Goal: Information Seeking & Learning: Learn about a topic

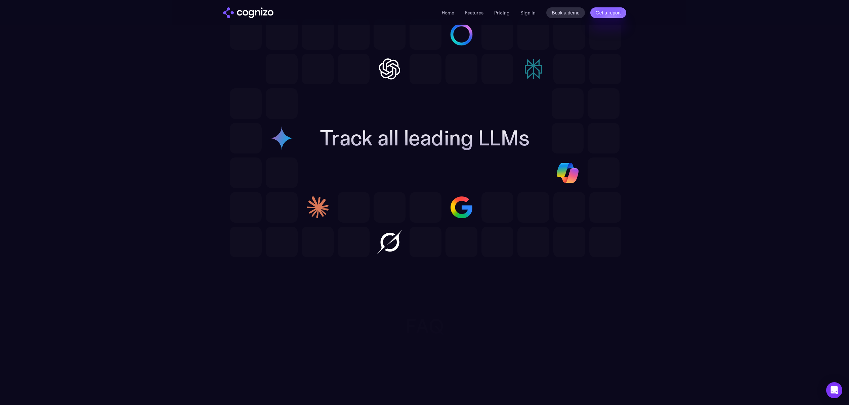
scroll to position [1917, 0]
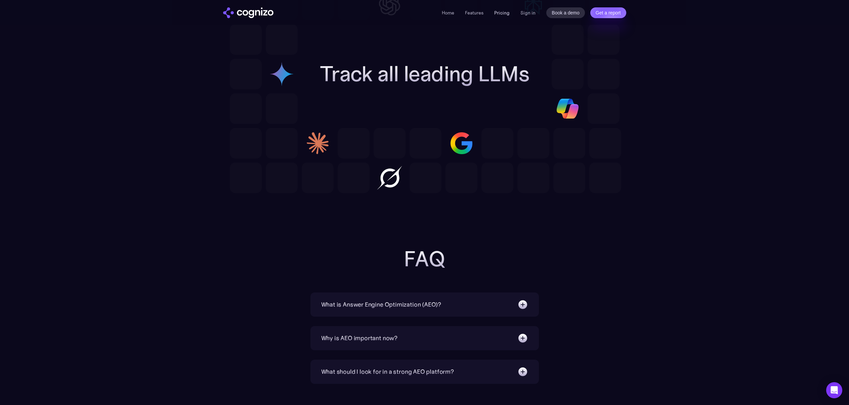
click at [504, 10] on link "Pricing" at bounding box center [501, 13] width 15 height 6
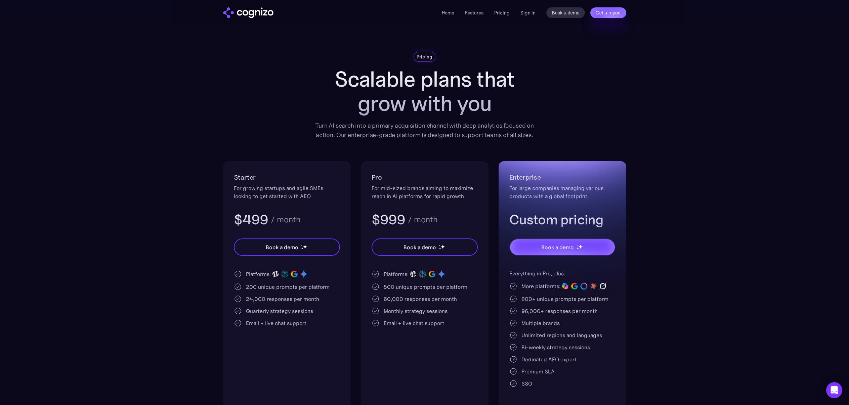
click at [305, 223] on div "$499 / month" at bounding box center [287, 219] width 106 height 17
drag, startPoint x: 439, startPoint y: 286, endPoint x: 422, endPoint y: 287, distance: 16.8
click at [422, 287] on div "500 unique prompts per platform" at bounding box center [425, 287] width 84 height 8
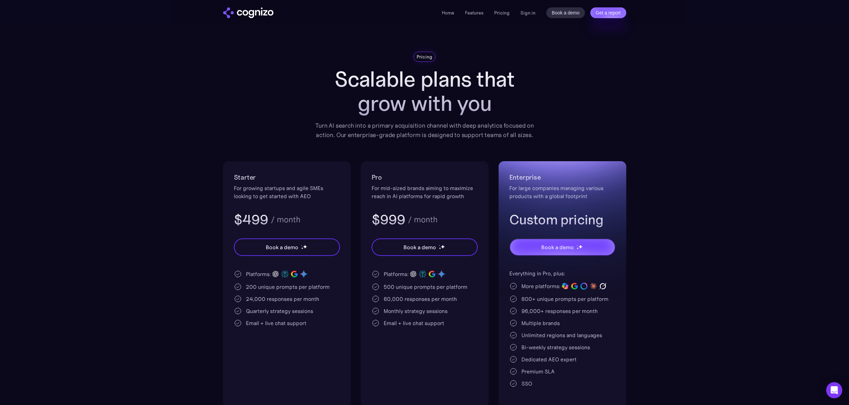
click at [422, 287] on div "500 unique prompts per platform" at bounding box center [425, 287] width 84 height 8
drag, startPoint x: 326, startPoint y: 288, endPoint x: 246, endPoint y: 289, distance: 79.3
click at [246, 289] on div "200 unique prompts per platform" at bounding box center [288, 287] width 84 height 8
drag, startPoint x: 301, startPoint y: 314, endPoint x: 297, endPoint y: 314, distance: 4.4
click at [297, 314] on div "Quarterly strategy sessions" at bounding box center [279, 311] width 67 height 8
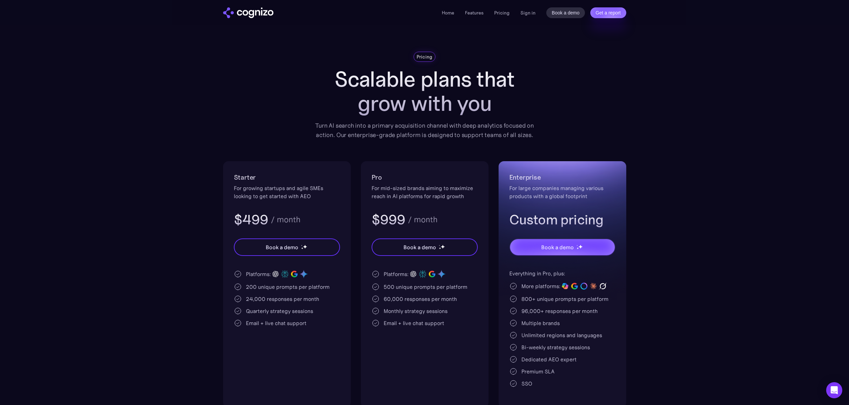
click at [328, 314] on div "Quarterly strategy sessions" at bounding box center [287, 311] width 106 height 8
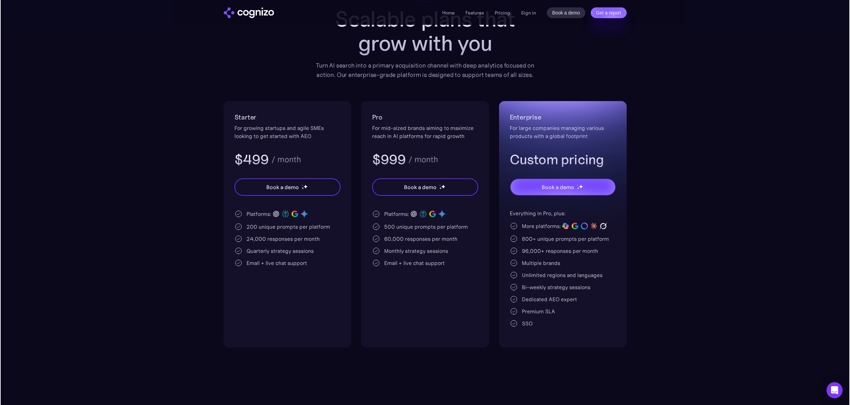
scroll to position [63, 0]
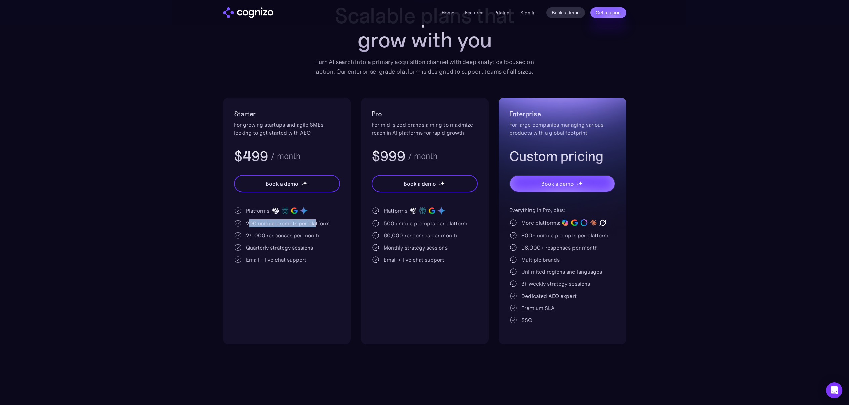
drag, startPoint x: 314, startPoint y: 222, endPoint x: 249, endPoint y: 222, distance: 64.8
click at [249, 222] on div "200 unique prompts per platform" at bounding box center [288, 223] width 84 height 8
